Goal: Task Accomplishment & Management: Manage account settings

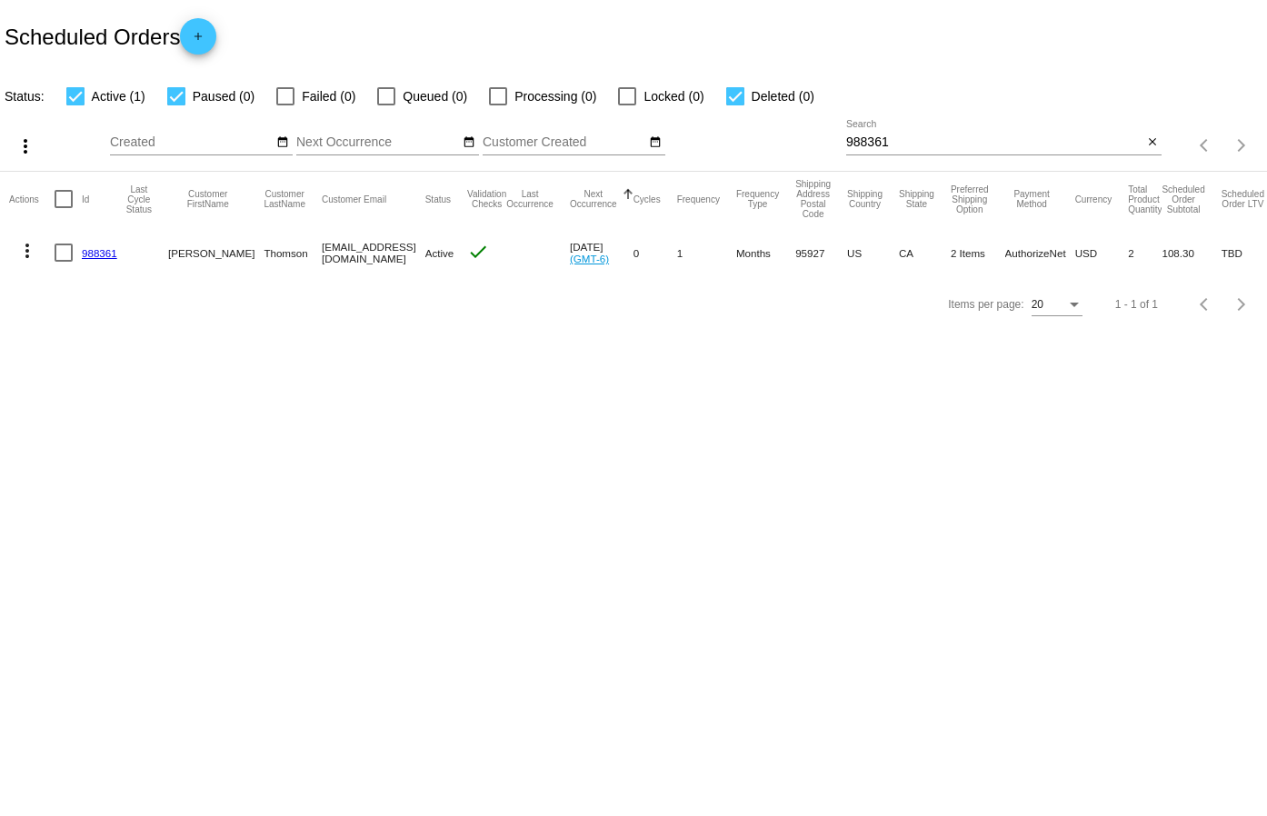
click at [902, 144] on input "988361" at bounding box center [994, 142] width 296 height 15
paste input "705430"
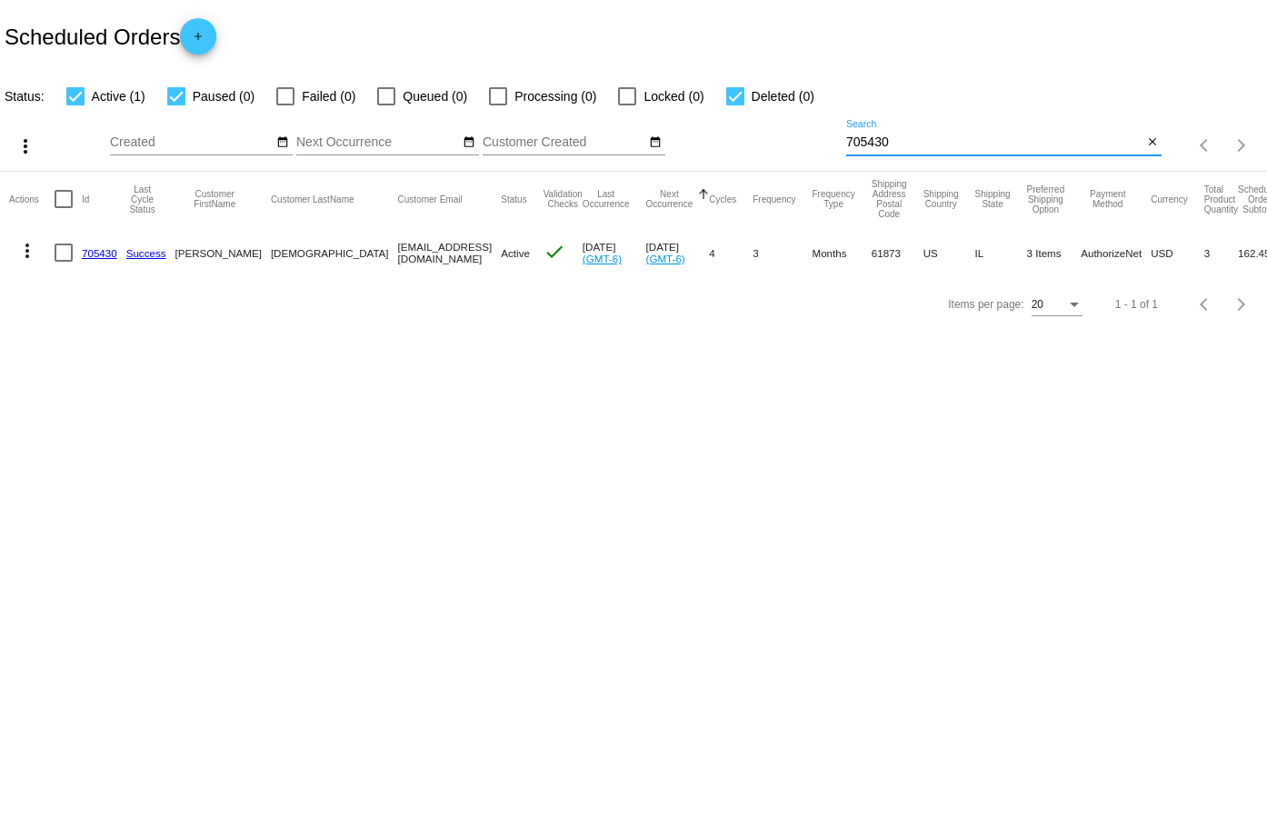
type input "705430"
click at [106, 255] on link "705430" at bounding box center [99, 253] width 35 height 12
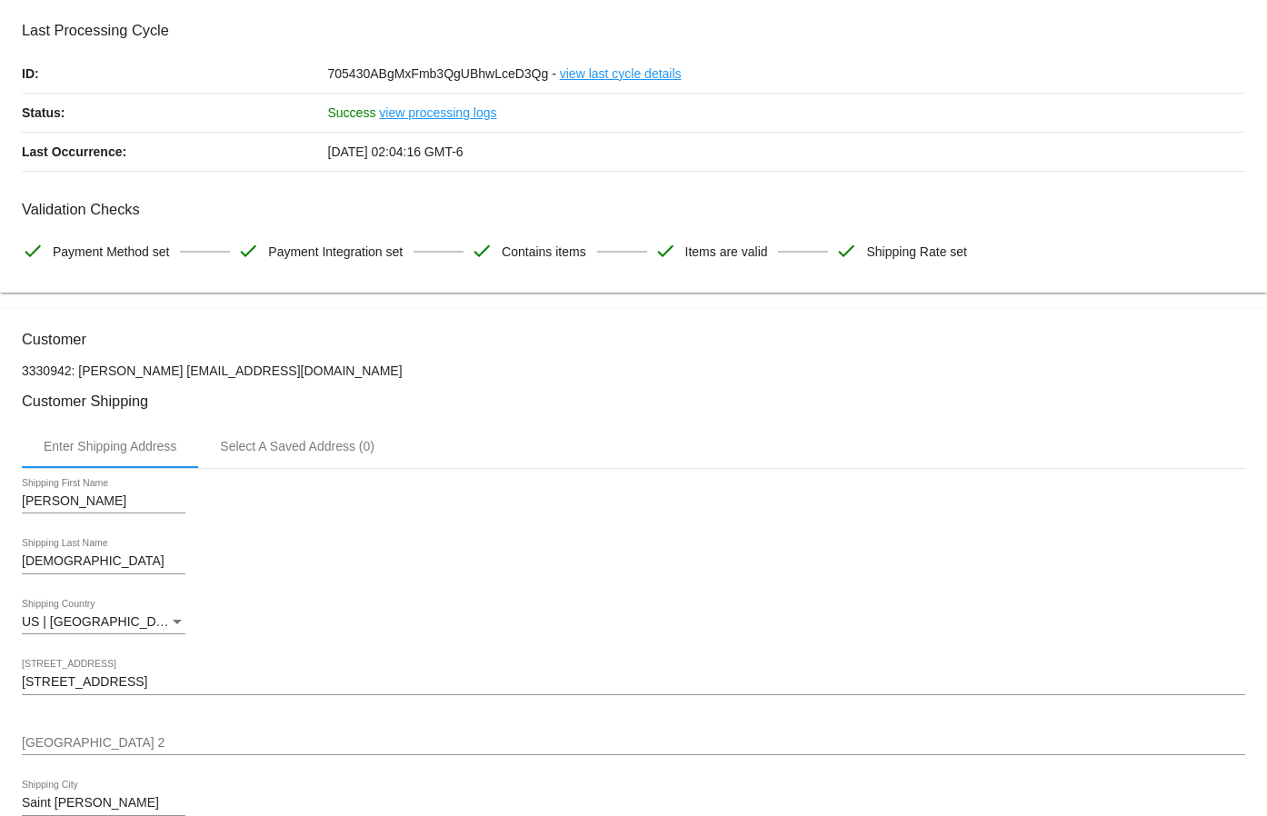
scroll to position [636, 0]
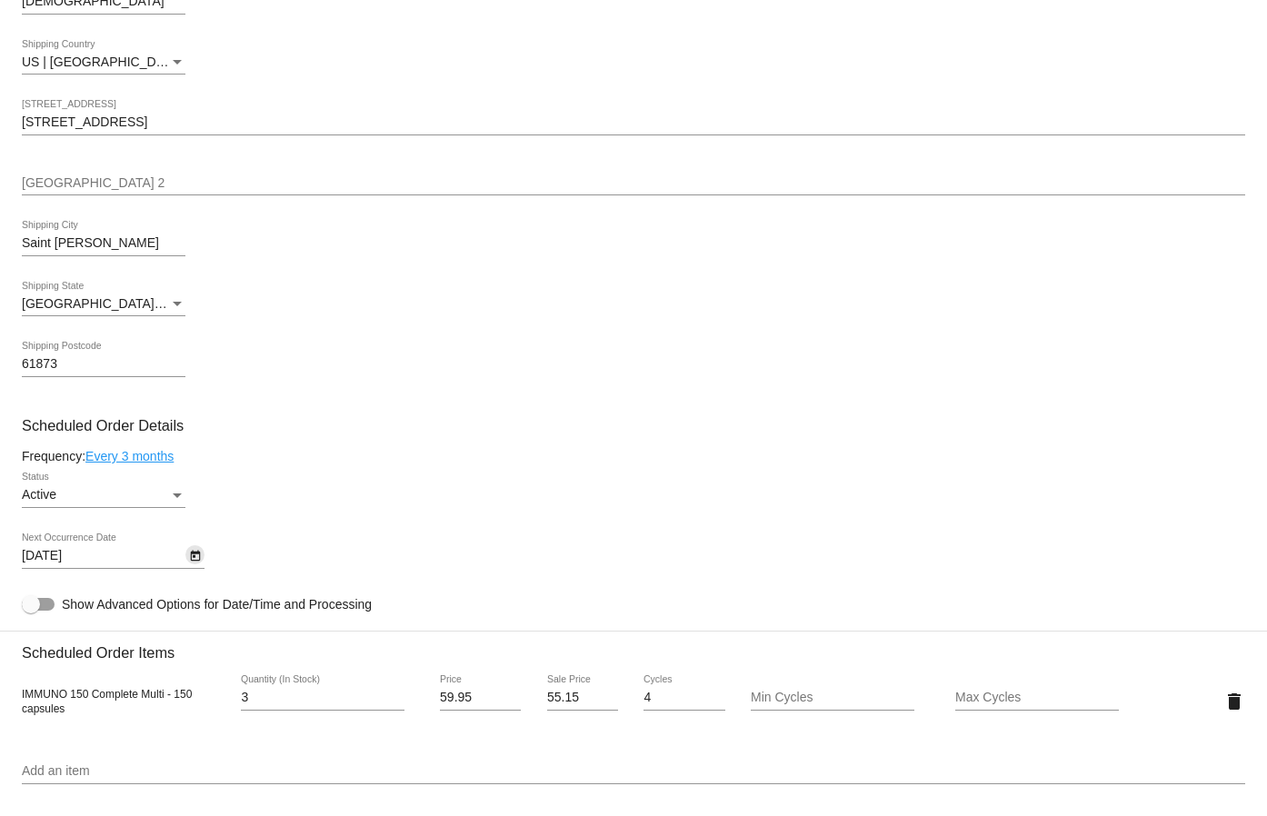
click at [189, 553] on icon "Open calendar" at bounding box center [195, 556] width 13 height 22
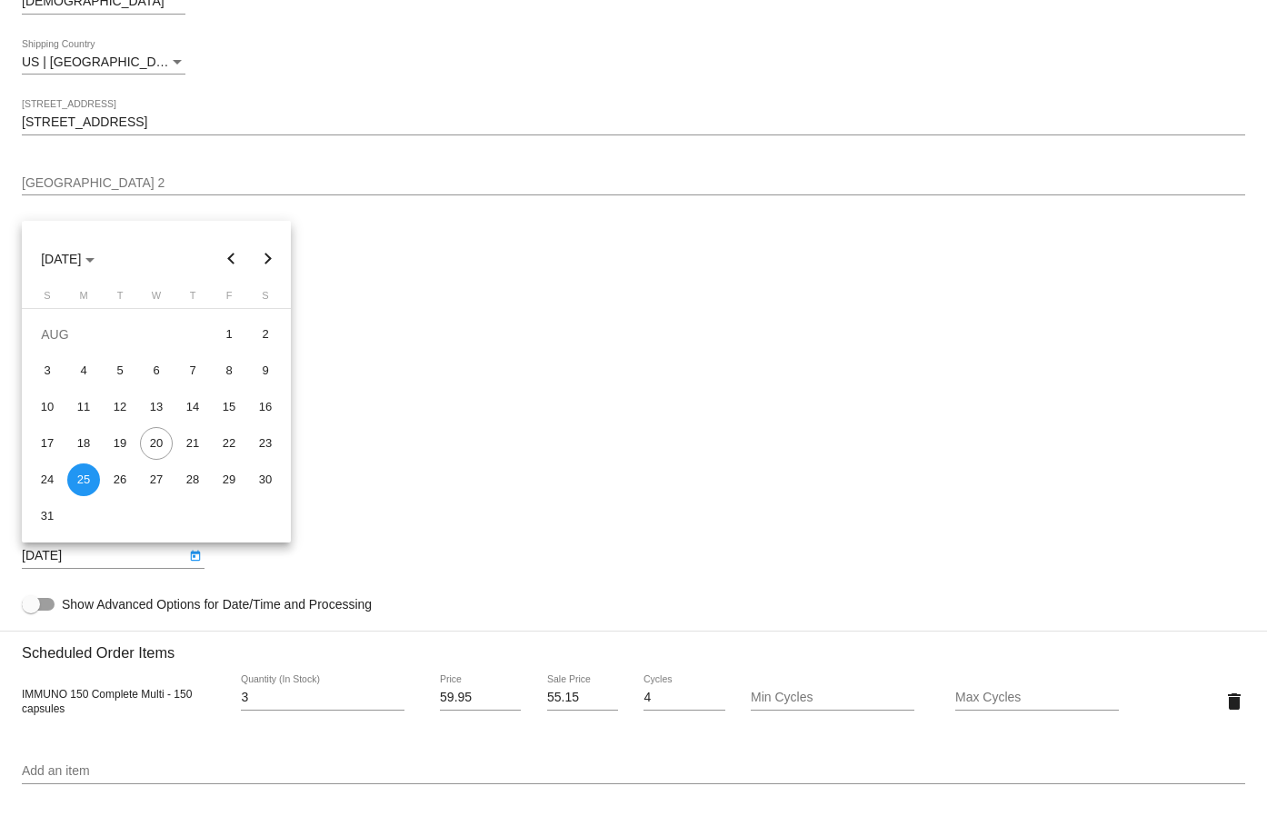
click at [263, 245] on button "Next month" at bounding box center [268, 259] width 36 height 36
click at [79, 367] on div "1" at bounding box center [83, 370] width 33 height 33
type input "[DATE]"
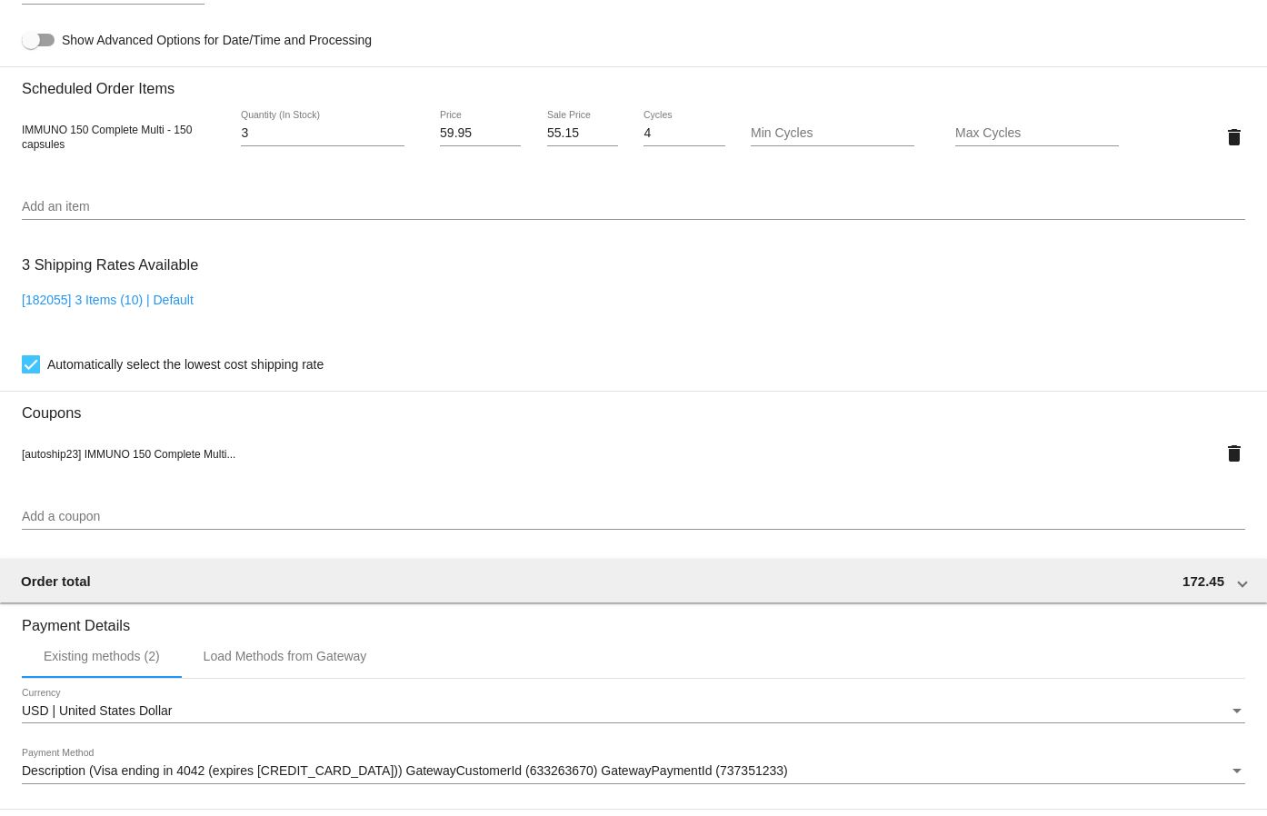
scroll to position [1450, 0]
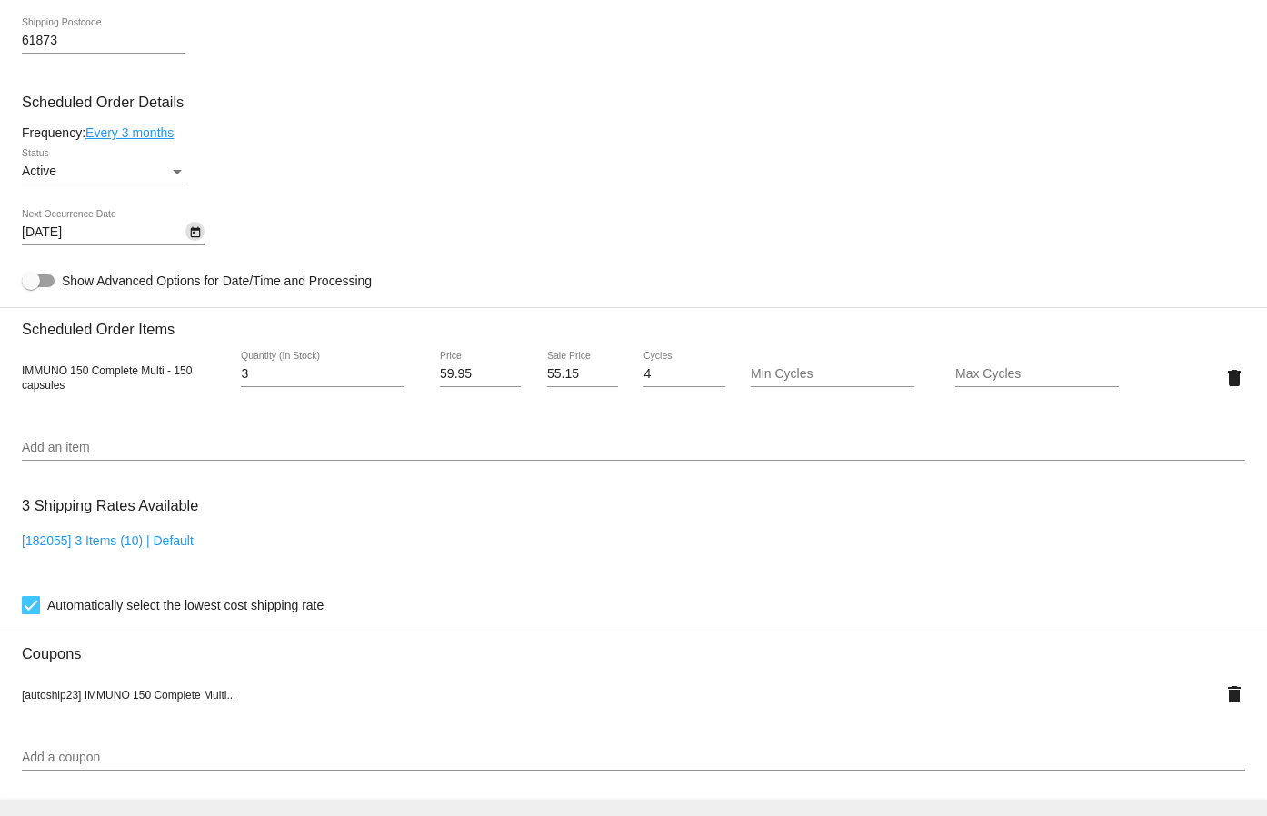
scroll to position [545, 0]
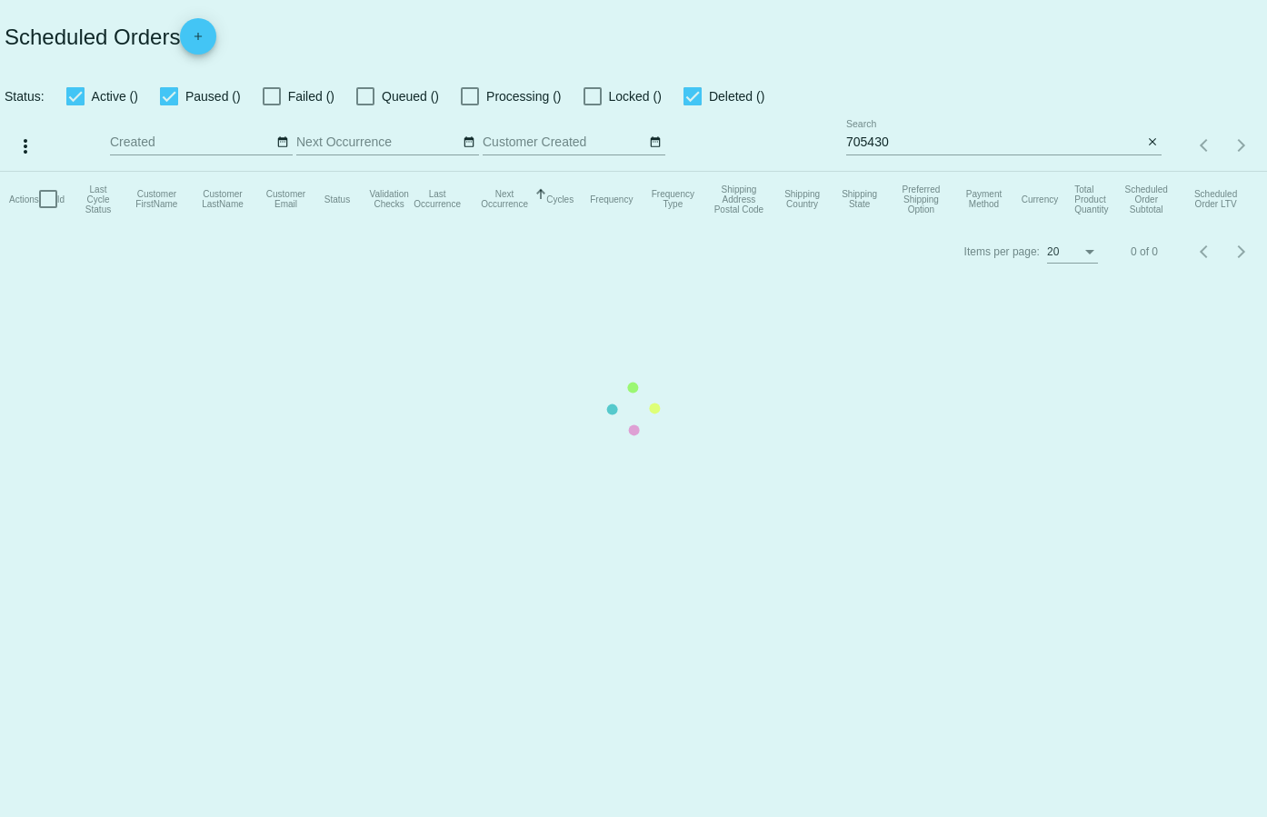
click at [920, 138] on input "705430" at bounding box center [994, 142] width 296 height 15
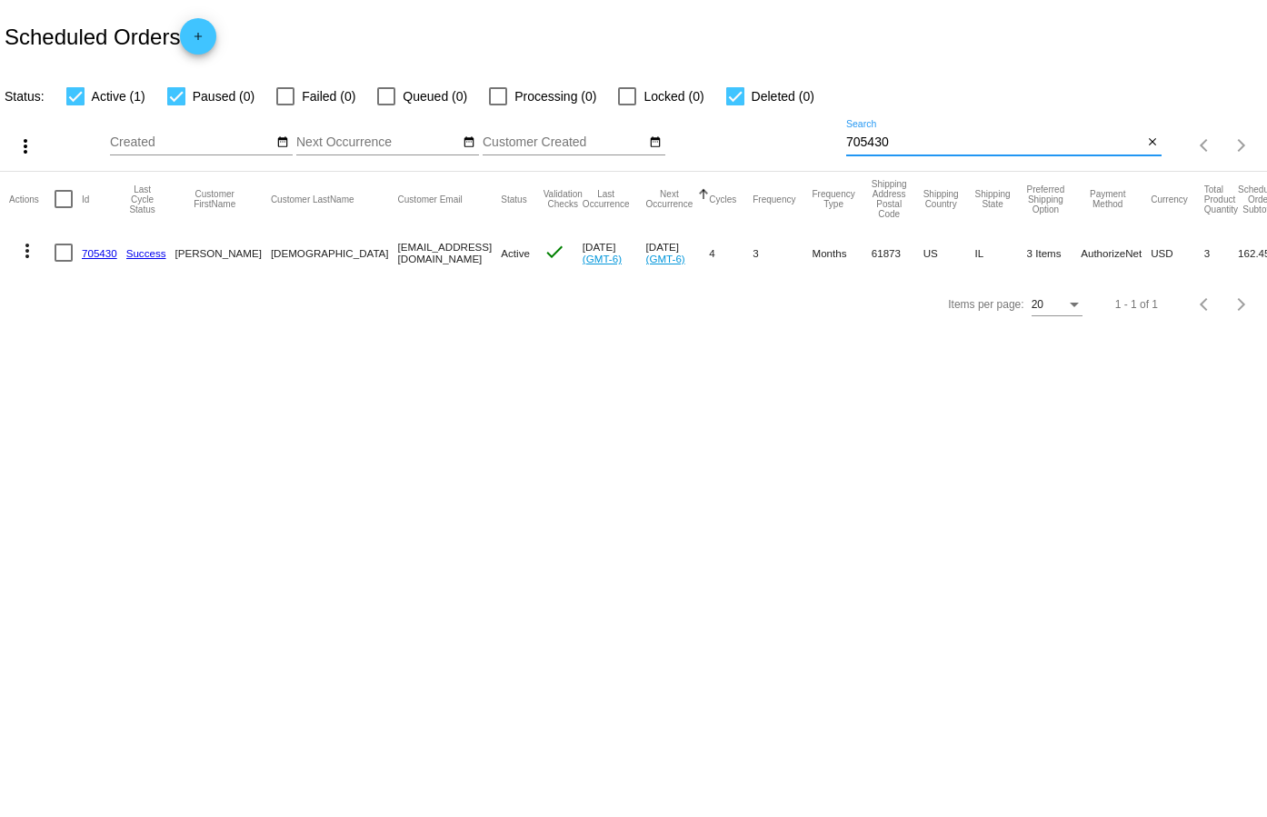
click at [920, 138] on input "705430" at bounding box center [994, 142] width 296 height 15
paste input "686218"
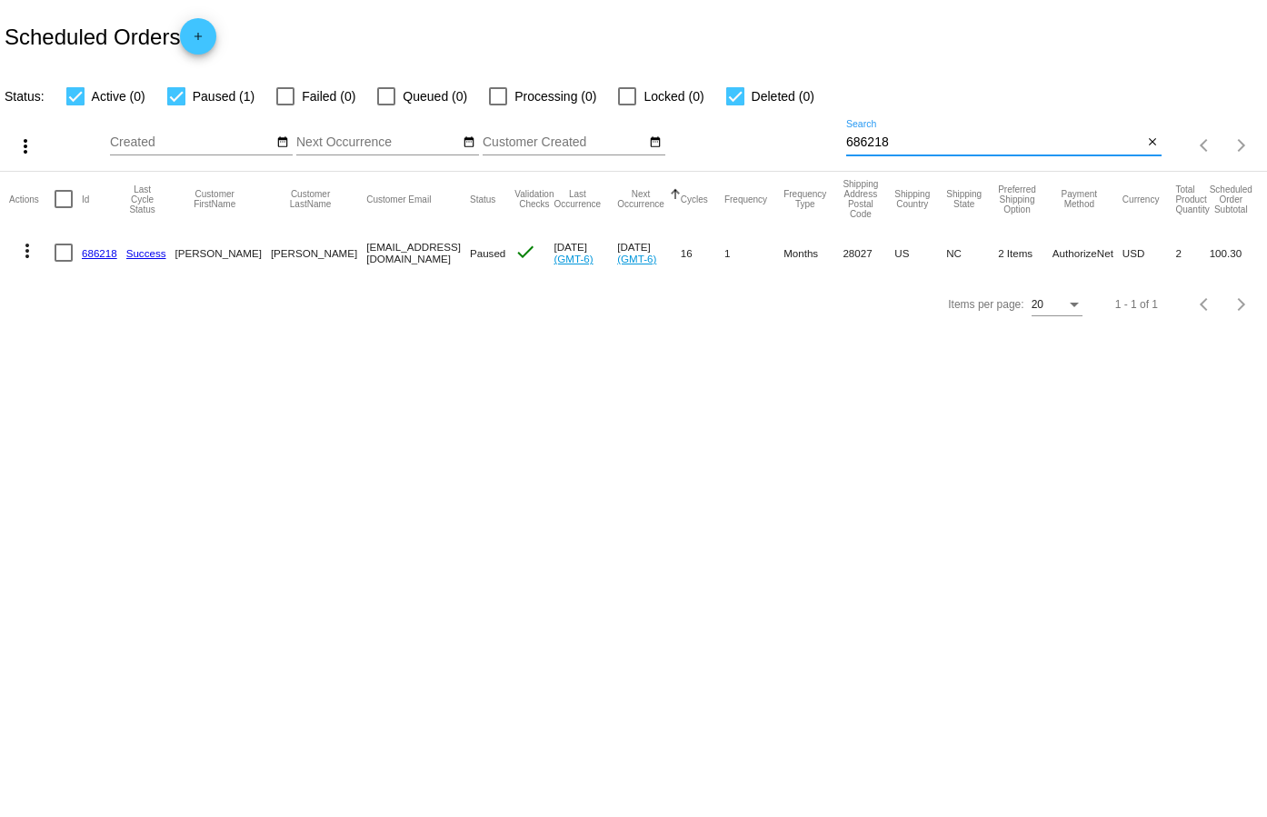
type input "686218"
click at [104, 254] on link "686218" at bounding box center [99, 253] width 35 height 12
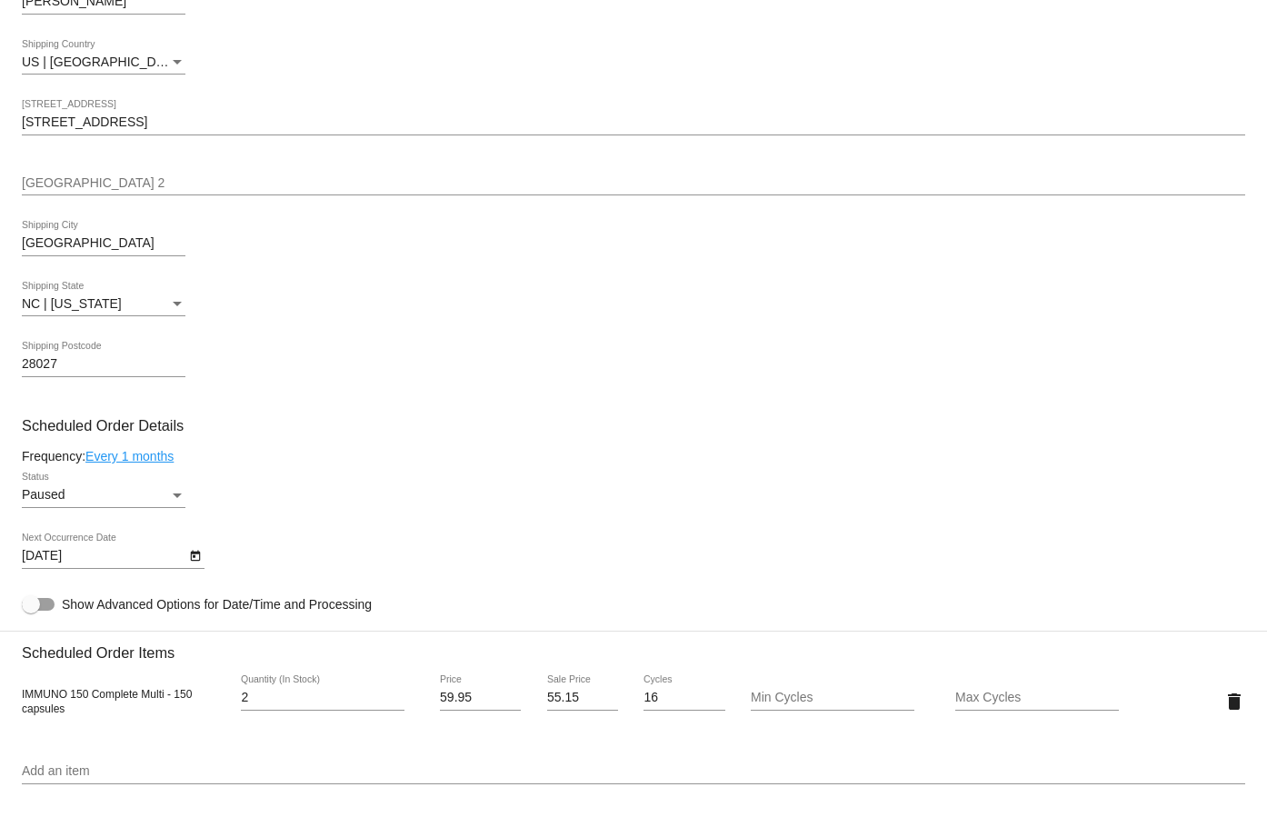
scroll to position [999, 0]
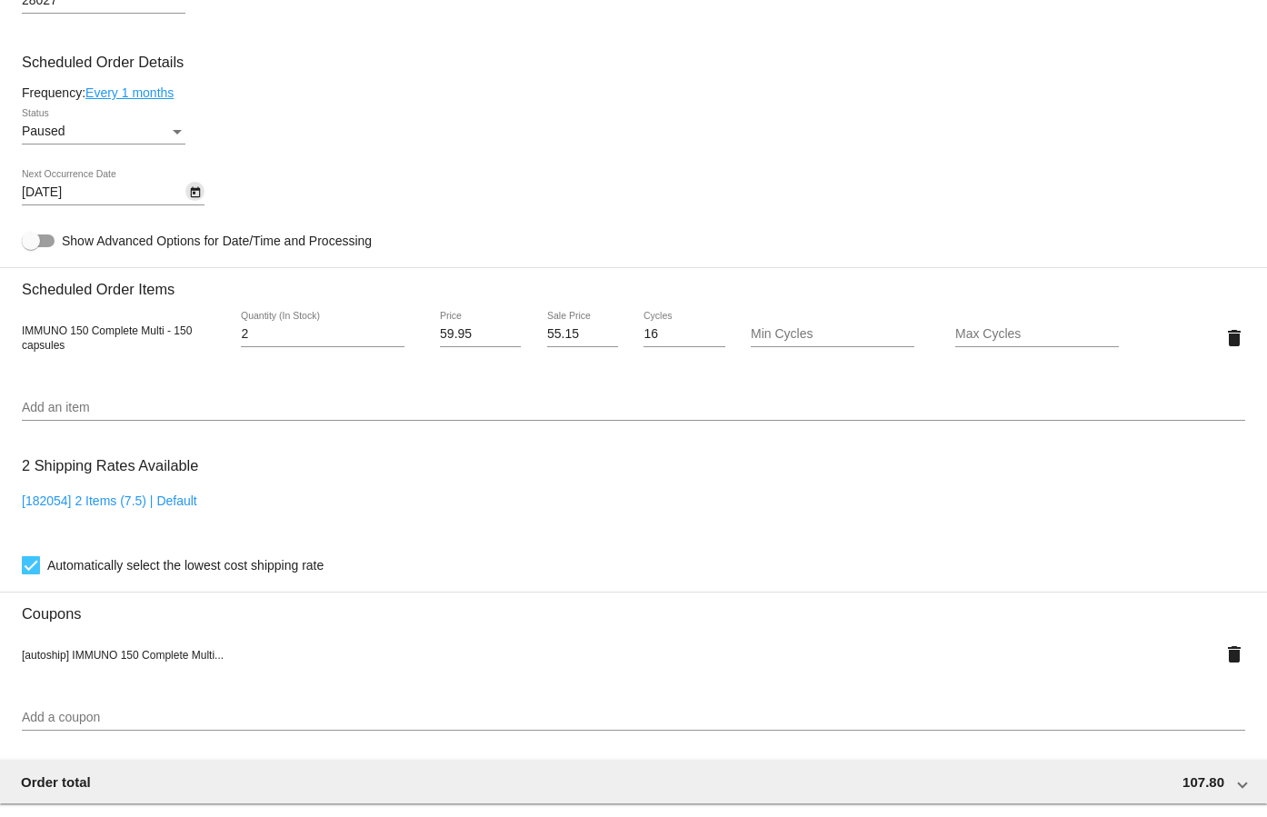
click at [194, 196] on icon "Open calendar" at bounding box center [195, 193] width 13 height 22
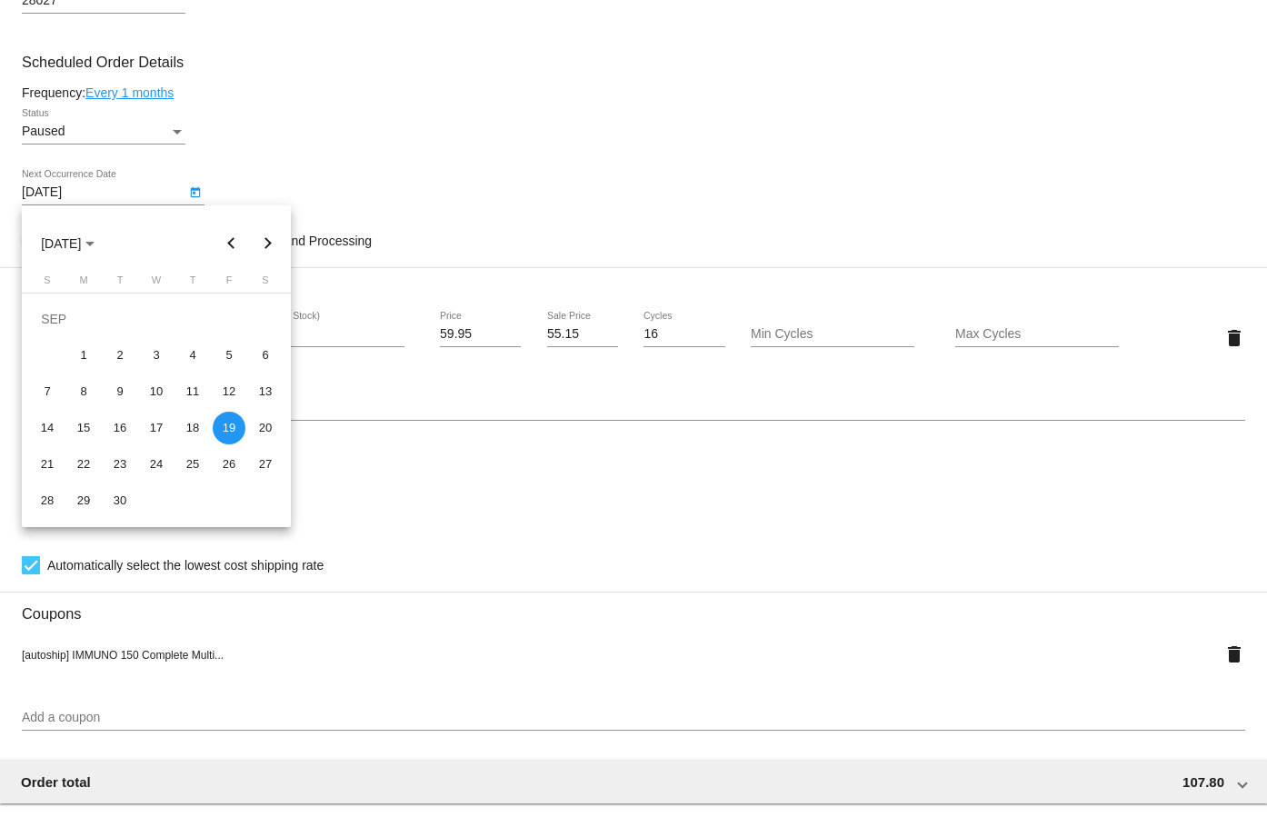
click at [259, 242] on button "Next month" at bounding box center [268, 243] width 36 height 36
click at [58, 424] on div "19" at bounding box center [47, 428] width 33 height 33
type input "10/19/2025"
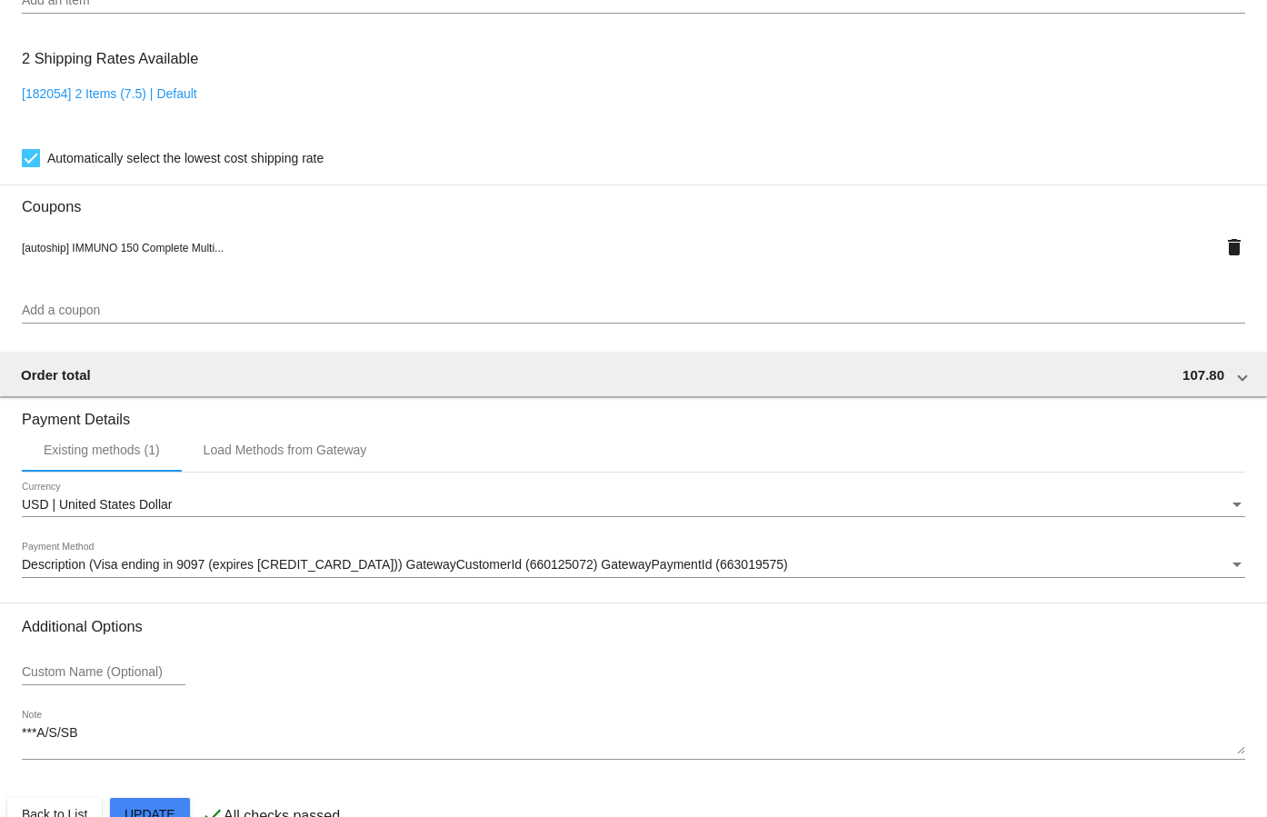
scroll to position [1449, 0]
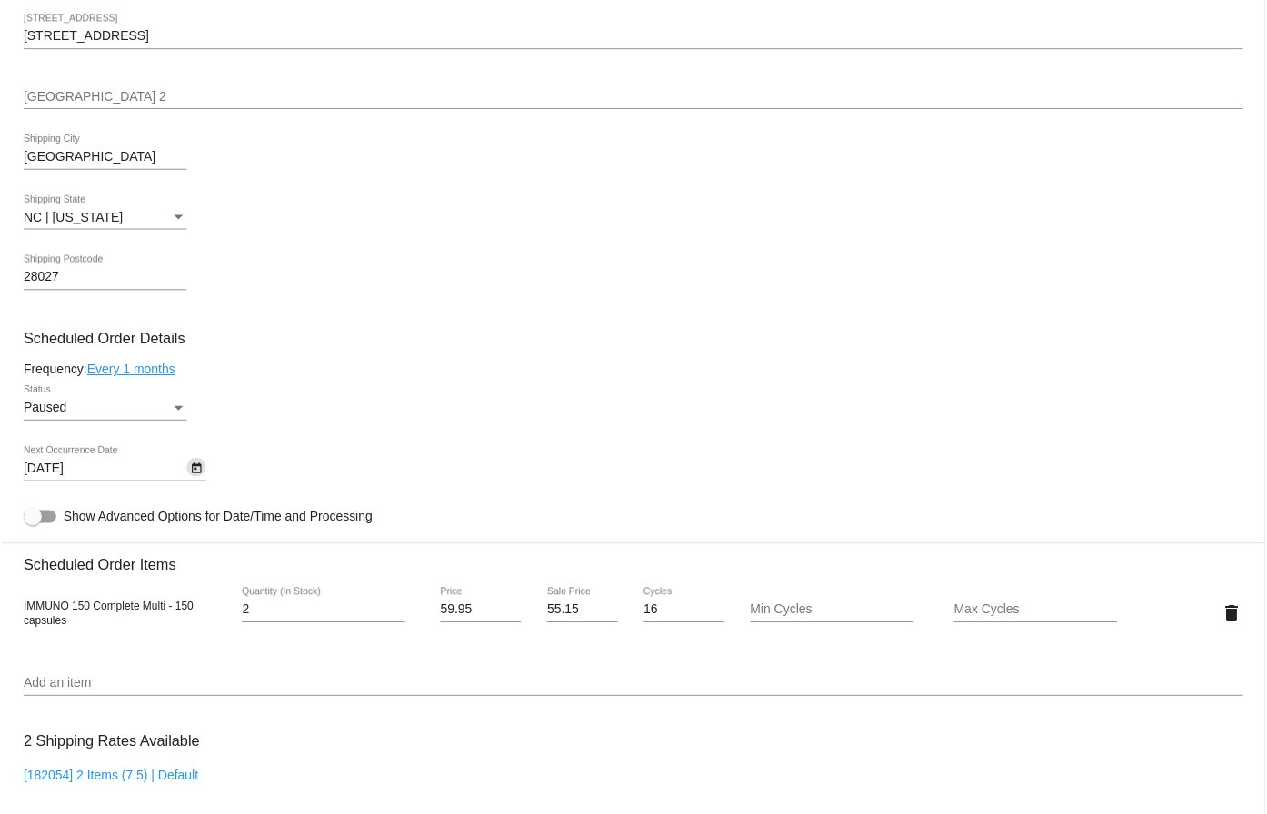
scroll to position [0, 0]
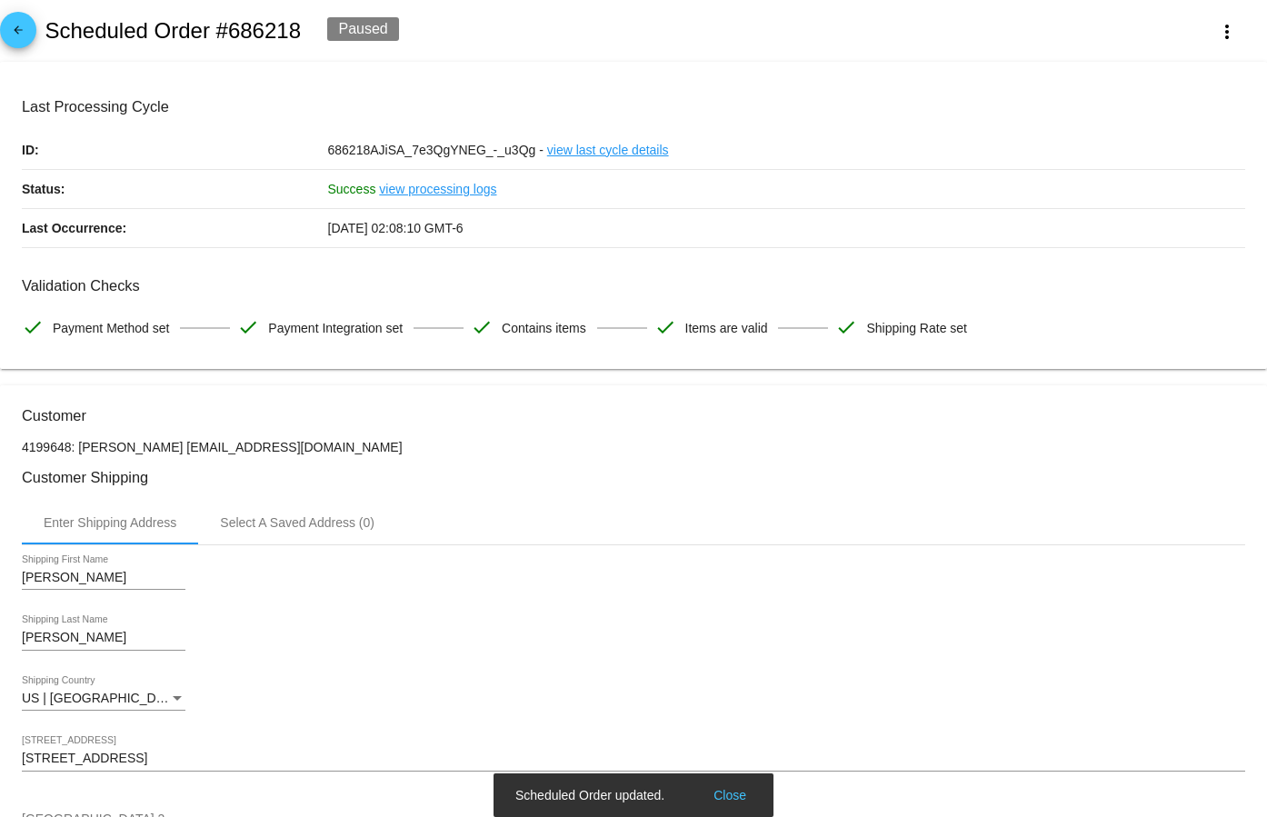
click at [26, 35] on mat-icon "arrow_back" at bounding box center [18, 35] width 22 height 22
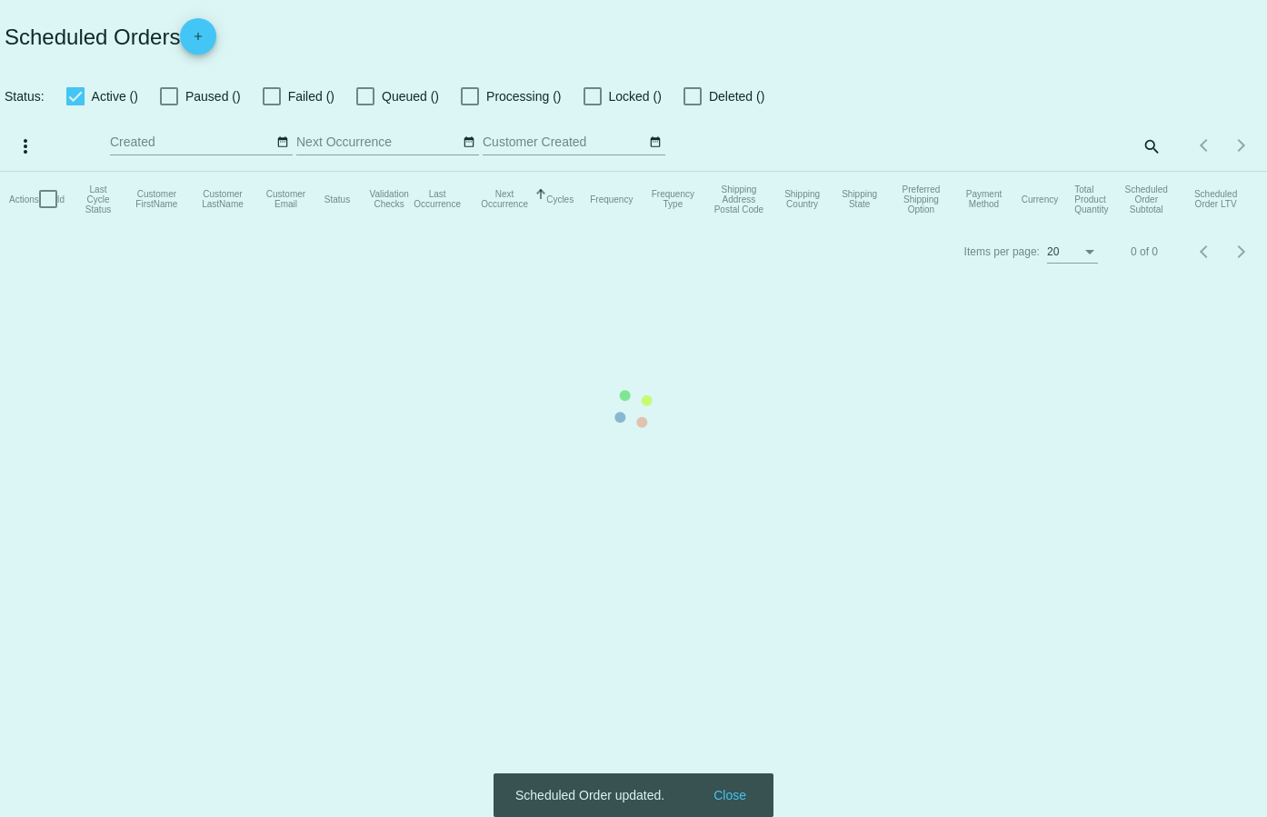
checkbox input "true"
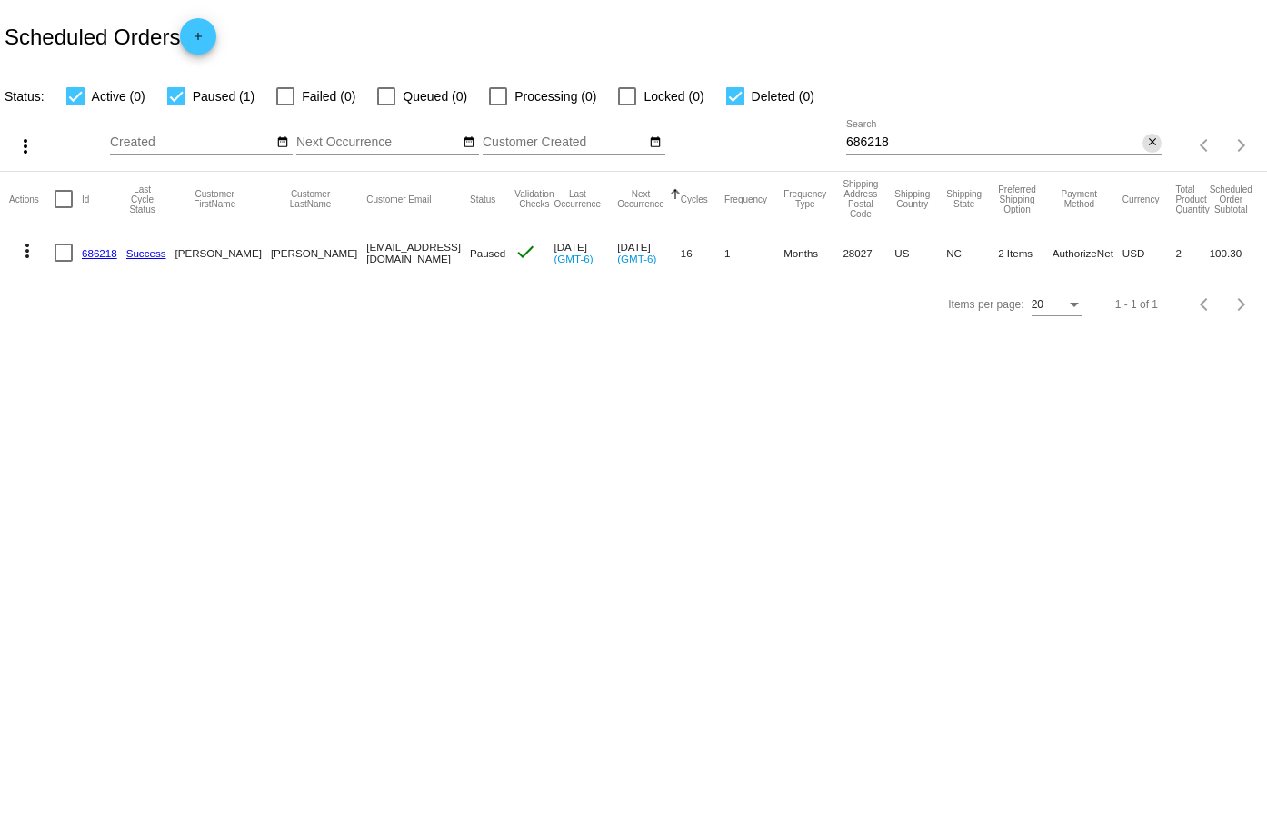
click at [1146, 140] on mat-icon "close" at bounding box center [1152, 142] width 13 height 15
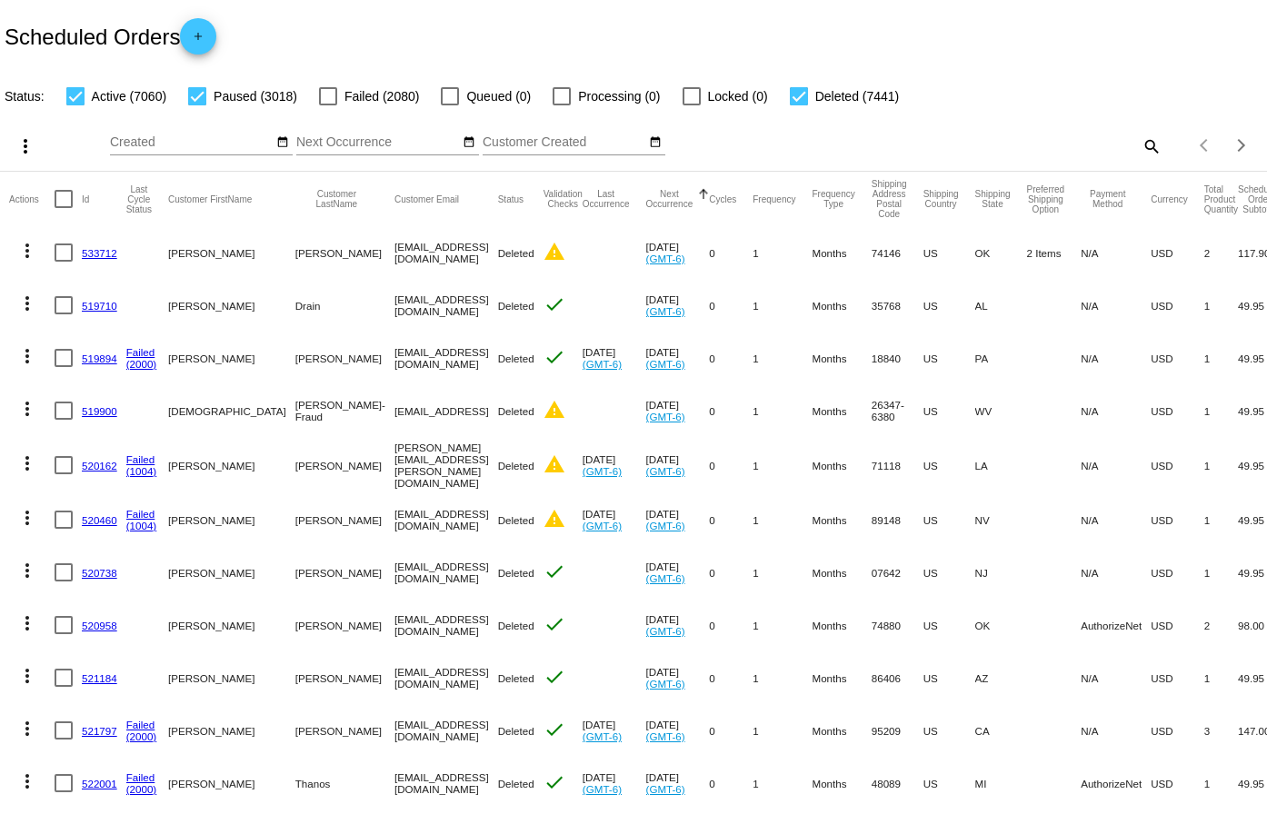
click at [1139, 144] on mat-icon "search" at bounding box center [1150, 146] width 22 height 28
paste input "846088"
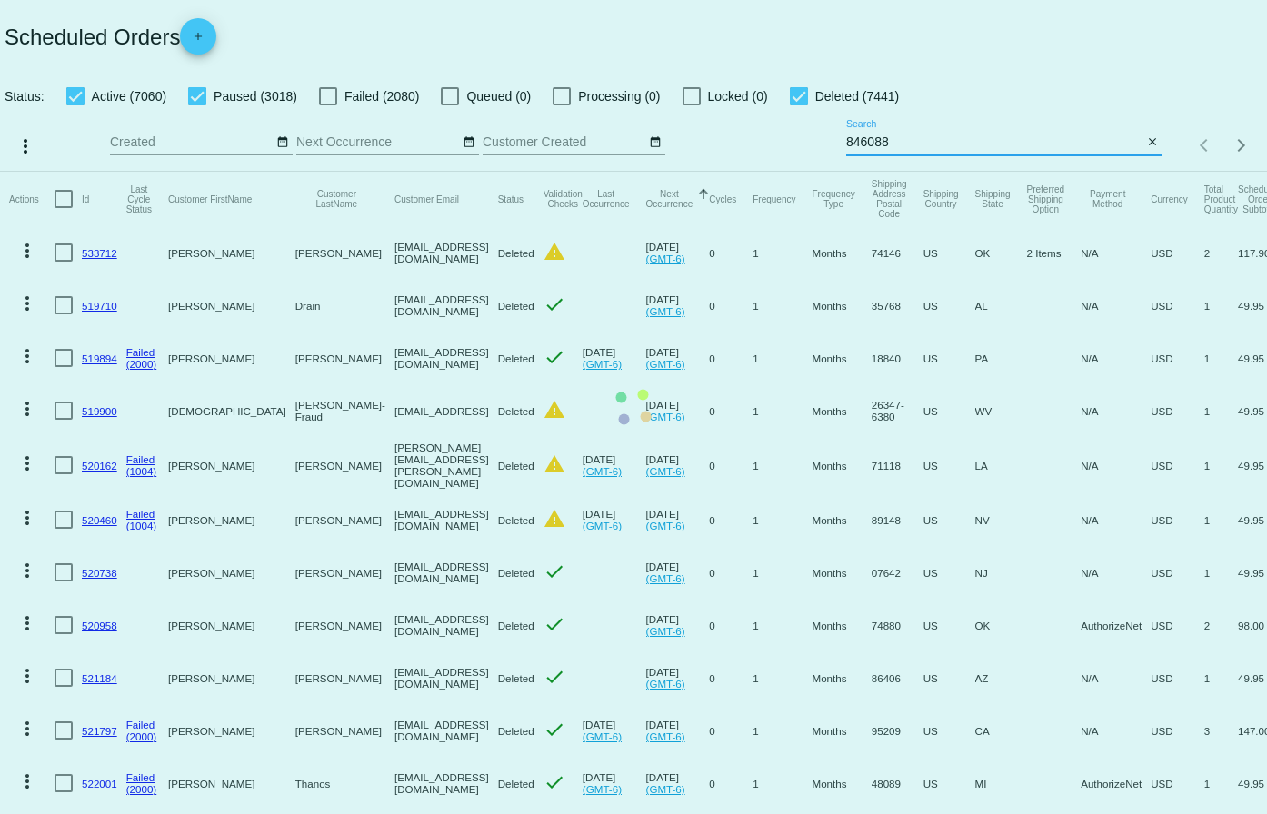
type input "846088"
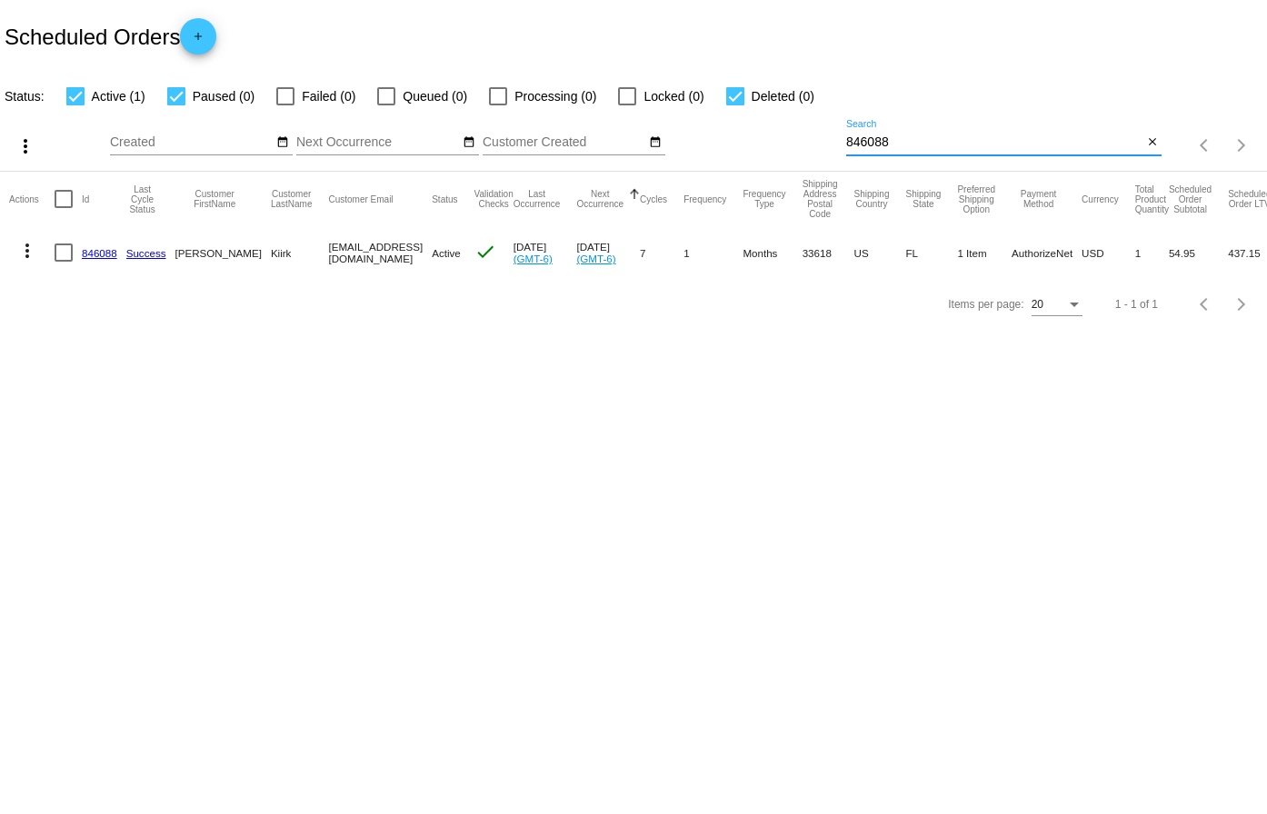
click at [93, 254] on link "846088" at bounding box center [99, 253] width 35 height 12
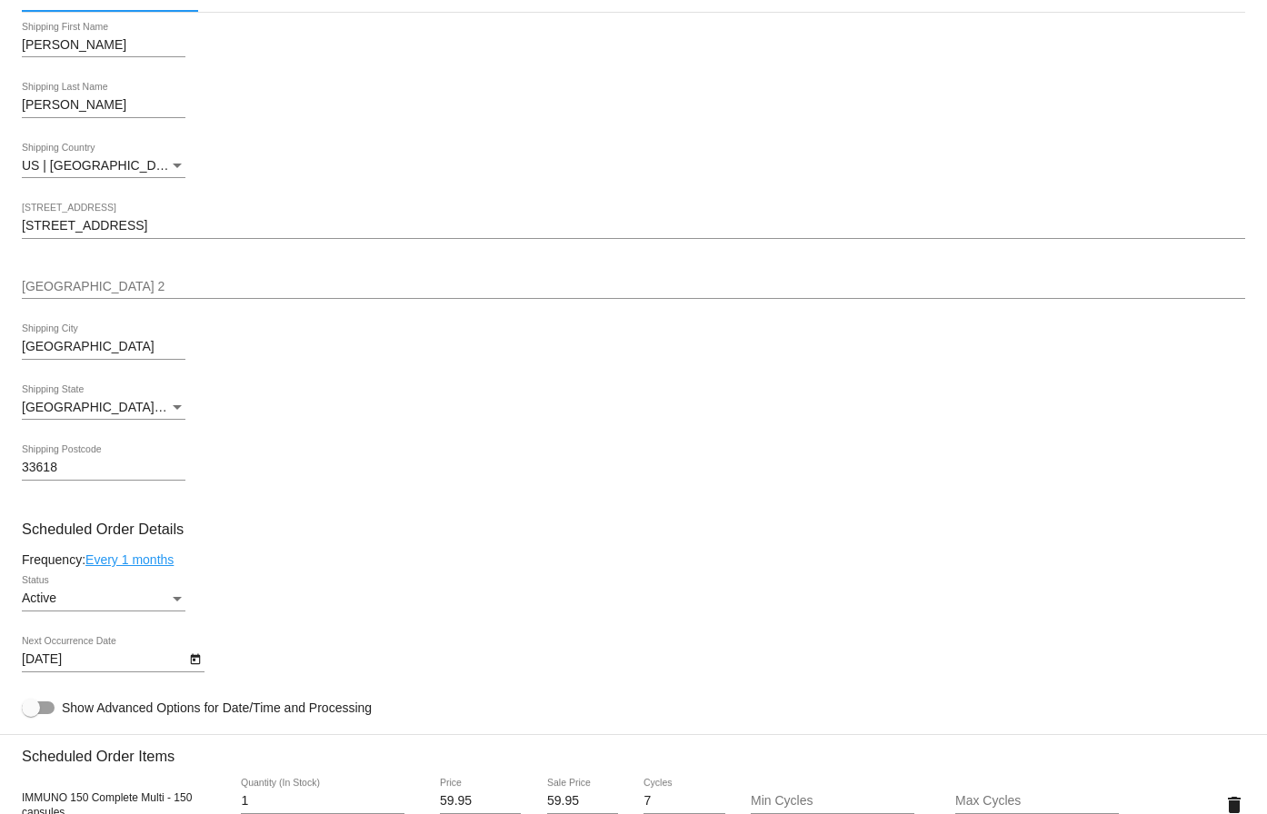
scroll to position [636, 0]
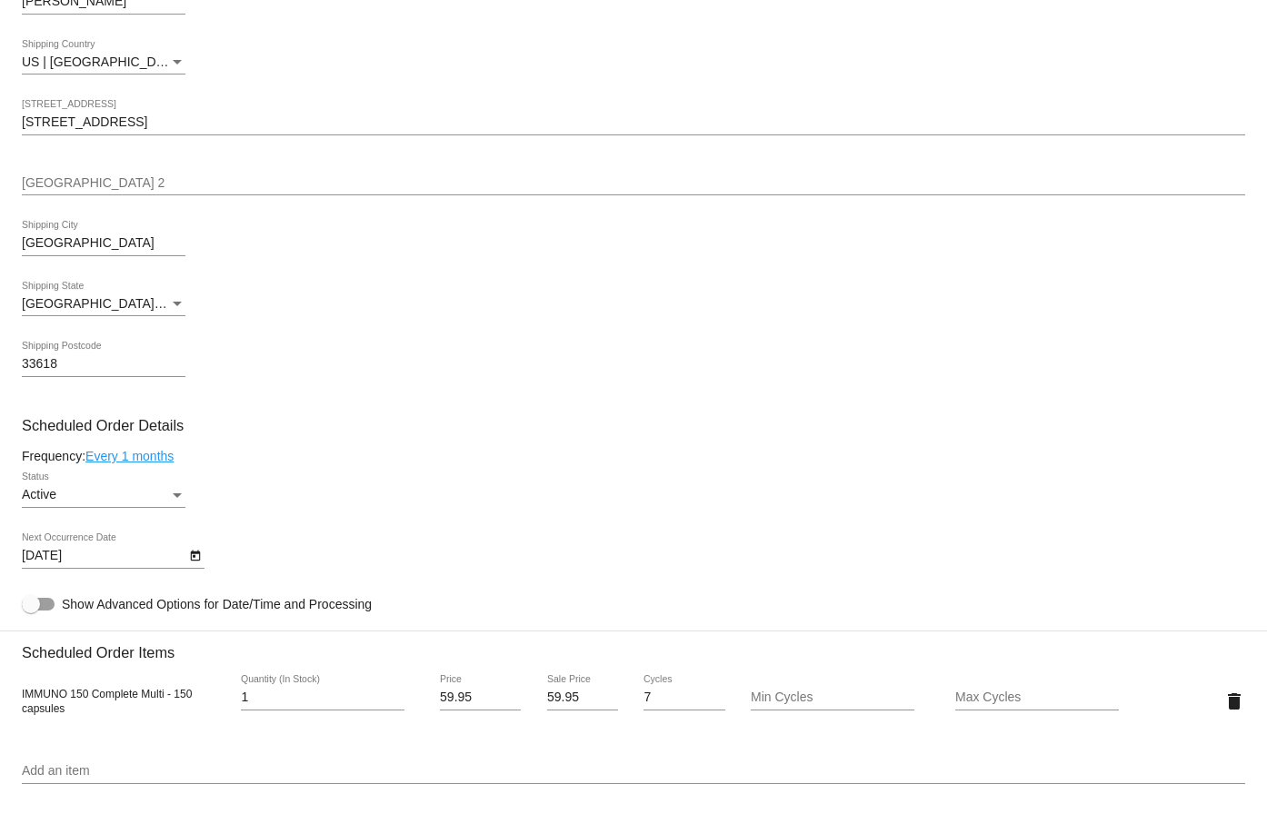
click at [197, 558] on icon "Open calendar" at bounding box center [195, 556] width 13 height 22
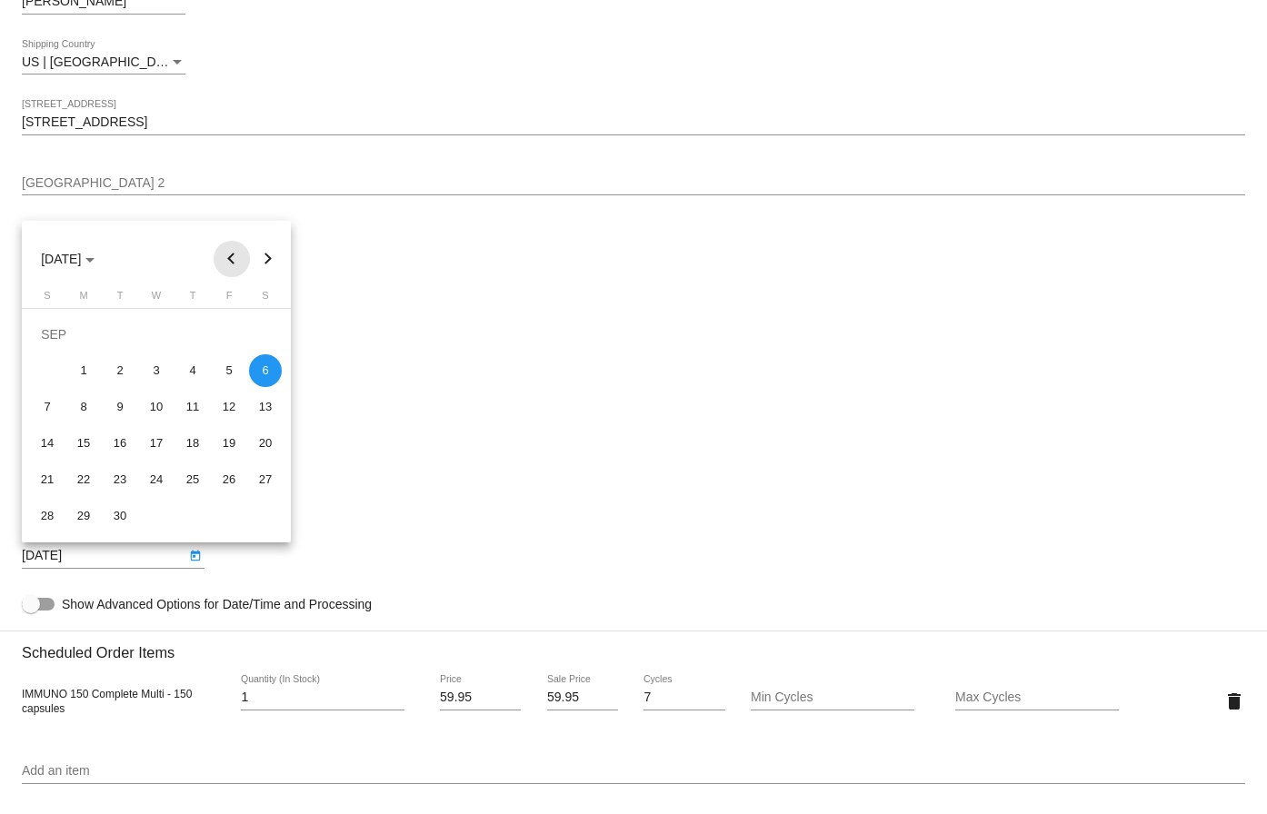
click at [218, 254] on button "Previous month" at bounding box center [232, 259] width 36 height 36
click at [150, 441] on div "20" at bounding box center [156, 443] width 33 height 33
type input "8/20/2025"
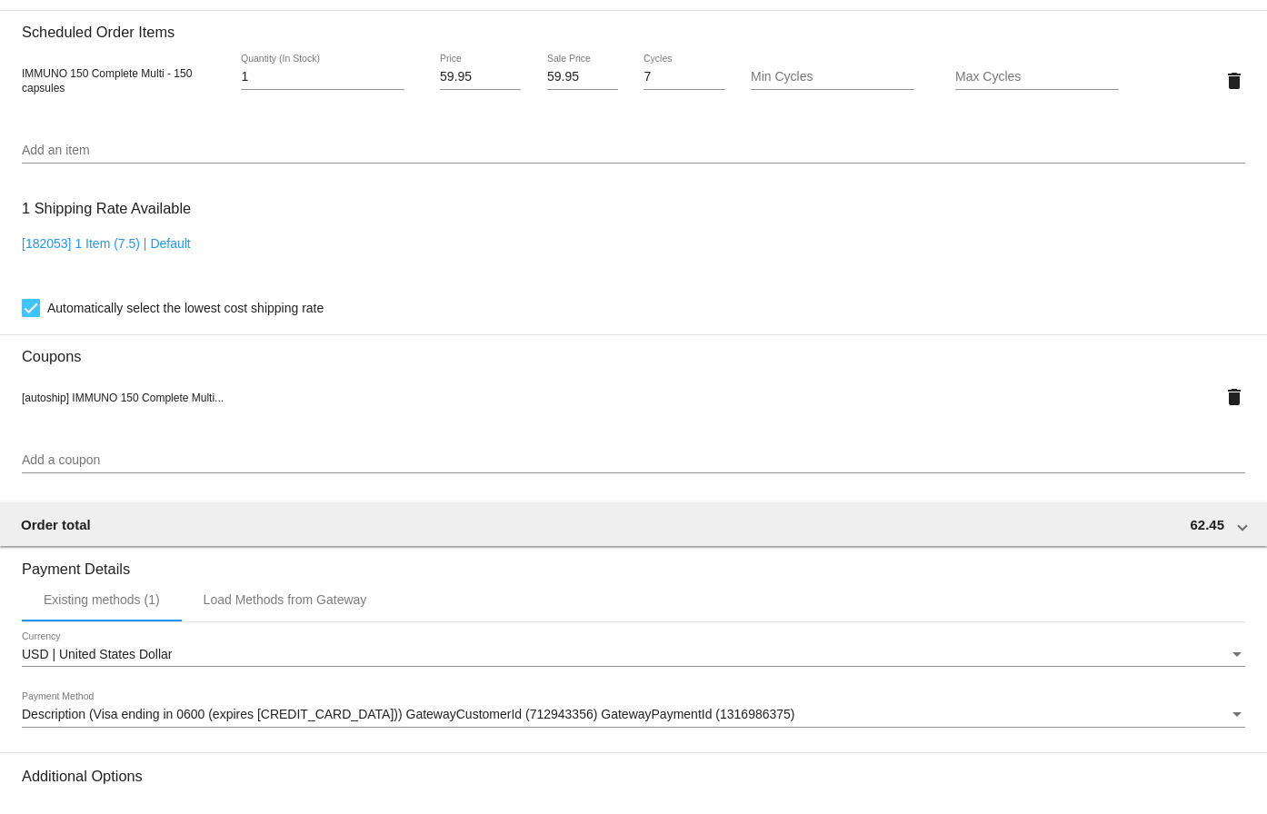
scroll to position [1452, 0]
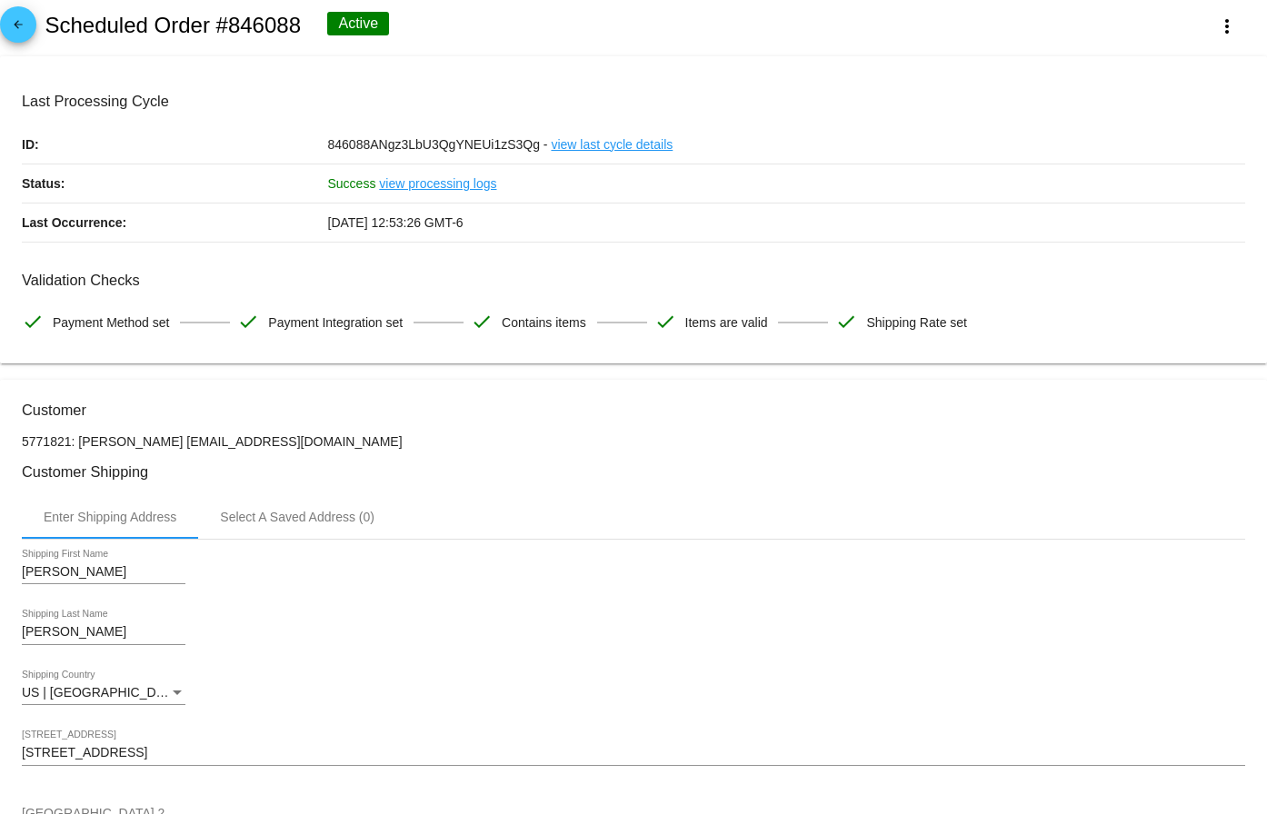
scroll to position [0, 0]
